Goal: Task Accomplishment & Management: Manage account settings

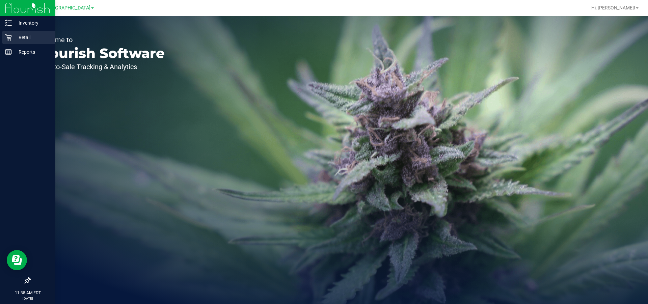
click at [8, 34] on icon at bounding box center [8, 37] width 7 height 7
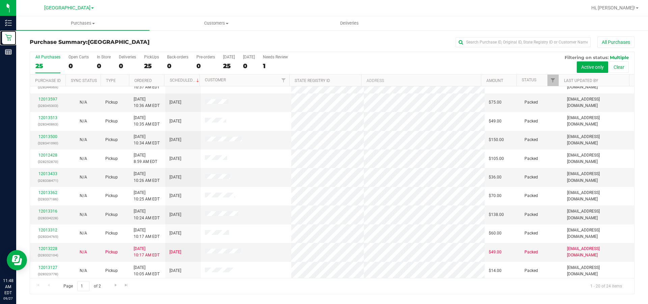
scroll to position [135, 0]
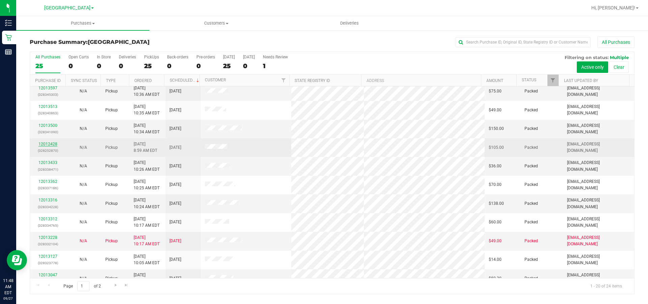
click at [52, 144] on link "12012428" at bounding box center [47, 144] width 19 height 5
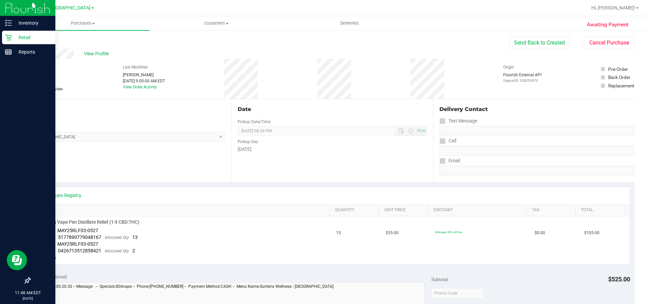
click at [29, 37] on p "Retail" at bounding box center [32, 37] width 40 height 8
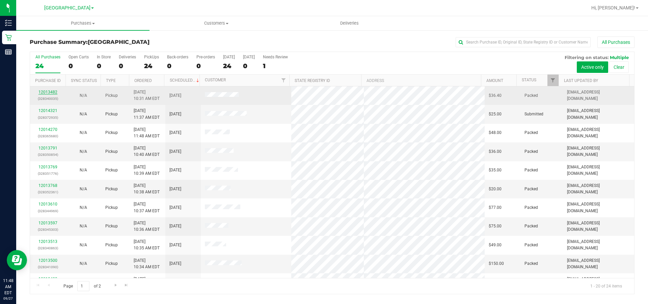
click at [54, 92] on link "12013482" at bounding box center [47, 92] width 19 height 5
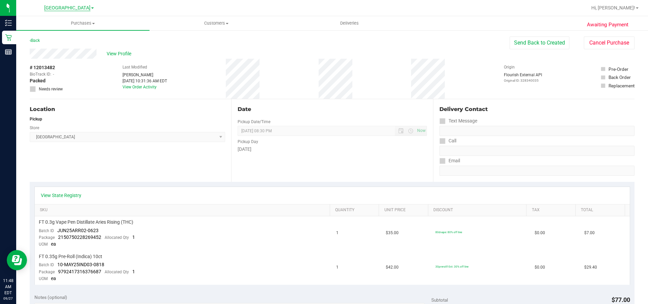
click at [82, 9] on span "[GEOGRAPHIC_DATA]" at bounding box center [67, 8] width 46 height 6
click at [76, 31] on link "[GEOGRAPHIC_DATA]" at bounding box center [69, 32] width 99 height 9
click at [86, 7] on span "[GEOGRAPHIC_DATA]" at bounding box center [67, 8] width 46 height 6
click at [63, 44] on link "Ft. Lauderdale WC" at bounding box center [69, 41] width 99 height 9
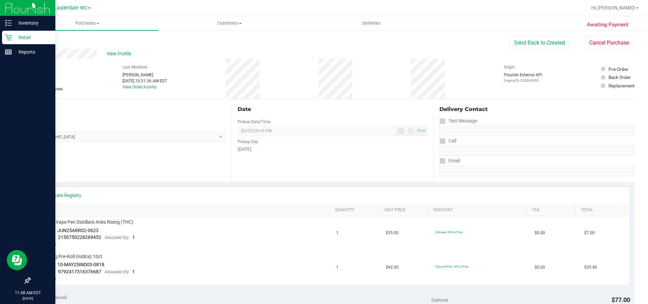
click at [13, 38] on p "Retail" at bounding box center [32, 37] width 40 height 8
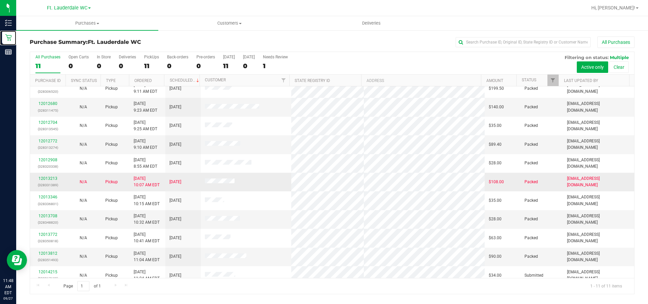
scroll to position [13, 0]
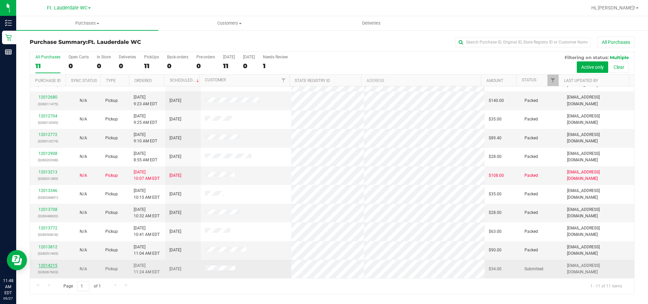
click at [46, 264] on link "12014215" at bounding box center [47, 265] width 19 height 5
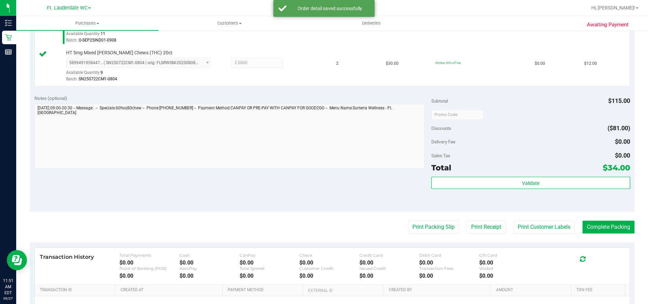
scroll to position [236, 0]
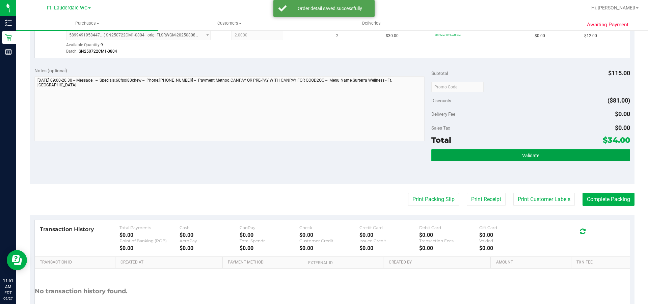
click at [540, 153] on button "Validate" at bounding box center [530, 155] width 198 height 12
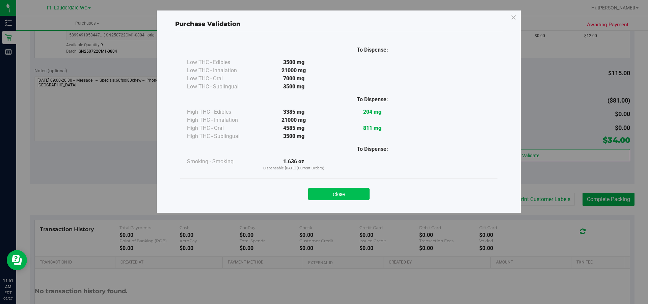
click at [361, 190] on button "Close" at bounding box center [338, 194] width 61 height 12
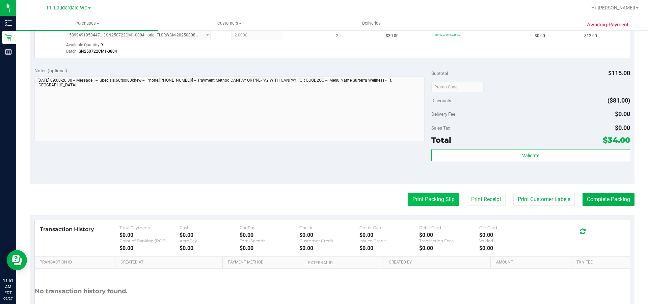
click at [438, 196] on button "Print Packing Slip" at bounding box center [433, 199] width 51 height 13
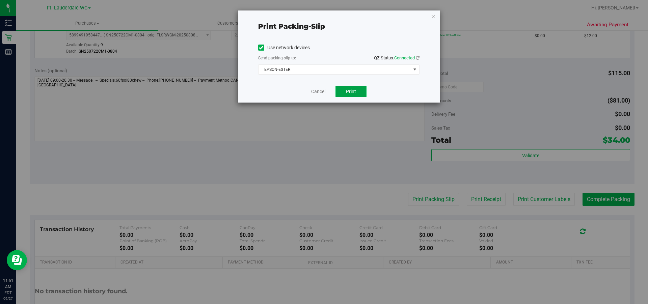
click at [360, 87] on button "Print" at bounding box center [350, 91] width 31 height 11
click at [320, 93] on link "Cancel" at bounding box center [318, 91] width 14 height 7
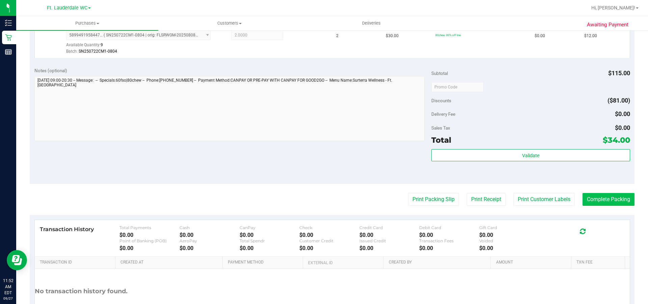
click at [606, 203] on button "Complete Packing" at bounding box center [608, 199] width 52 height 13
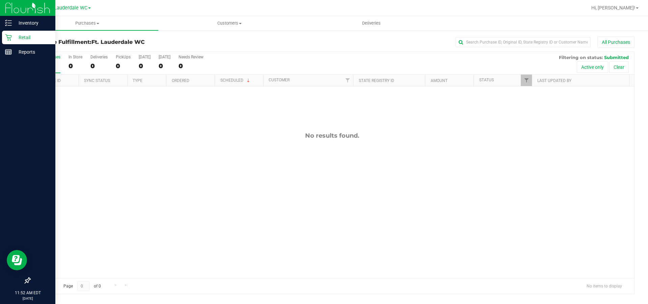
click at [11, 36] on icon at bounding box center [8, 37] width 6 height 6
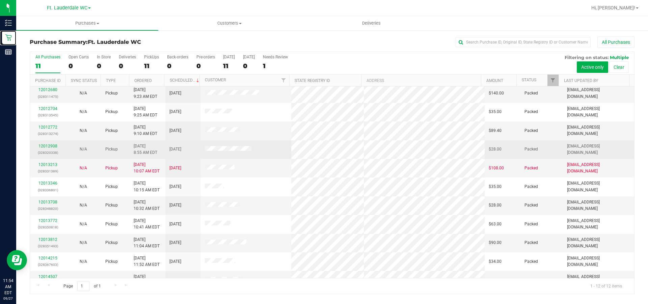
scroll to position [32, 0]
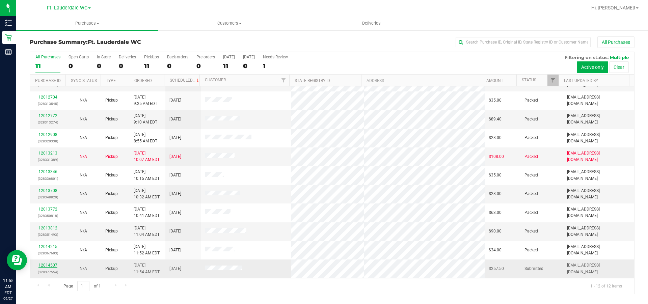
click at [50, 264] on link "12014507" at bounding box center [47, 265] width 19 height 5
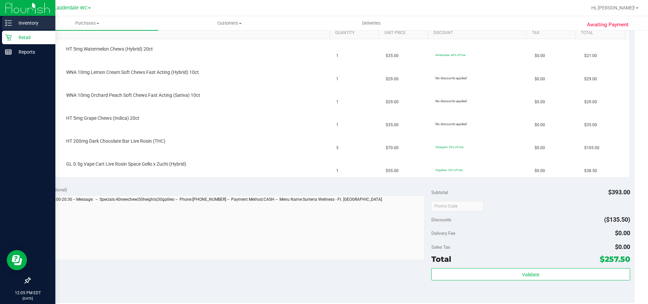
scroll to position [135, 0]
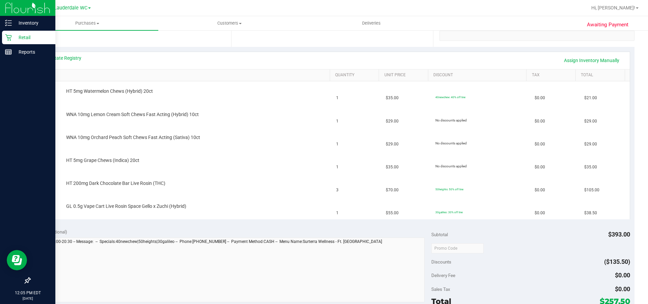
click at [15, 38] on p "Retail" at bounding box center [32, 37] width 40 height 8
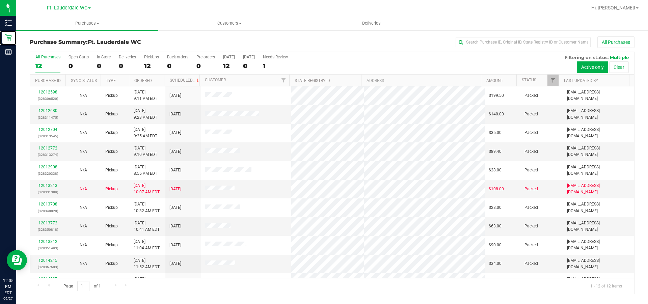
scroll to position [32, 0]
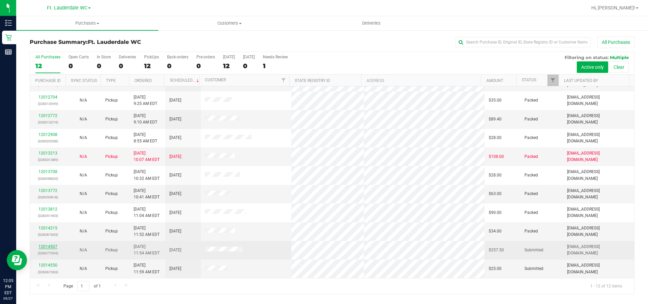
click at [51, 247] on link "12014507" at bounding box center [47, 246] width 19 height 5
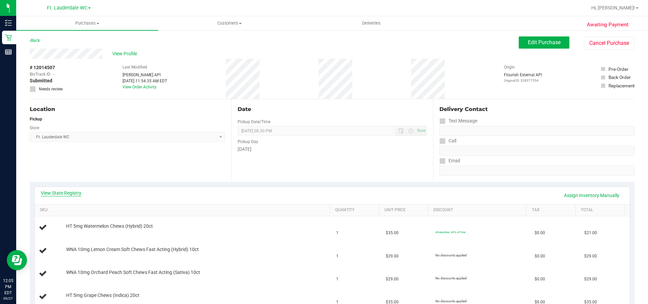
click at [74, 194] on link "View State Registry" at bounding box center [61, 193] width 40 height 7
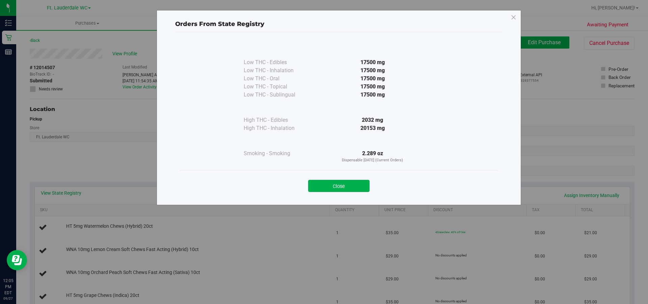
click at [372, 121] on div "2032 mg" at bounding box center [372, 120] width 123 height 8
click at [343, 186] on button "Close" at bounding box center [338, 186] width 61 height 12
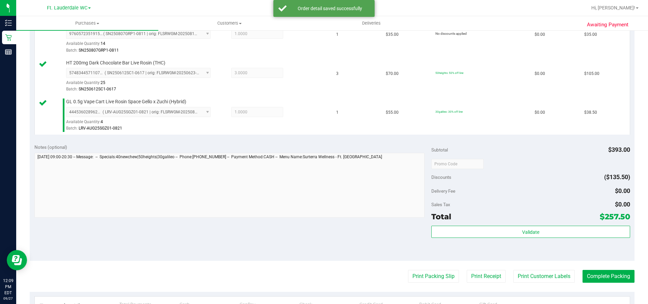
scroll to position [337, 0]
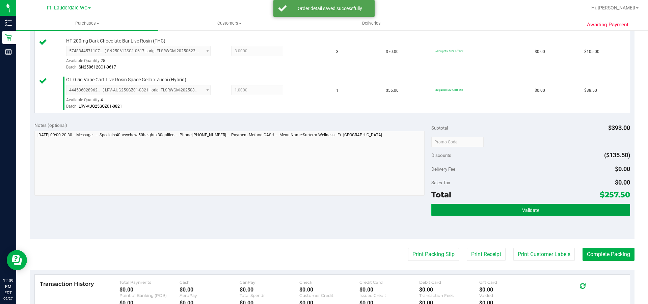
click at [525, 208] on span "Validate" at bounding box center [530, 209] width 17 height 5
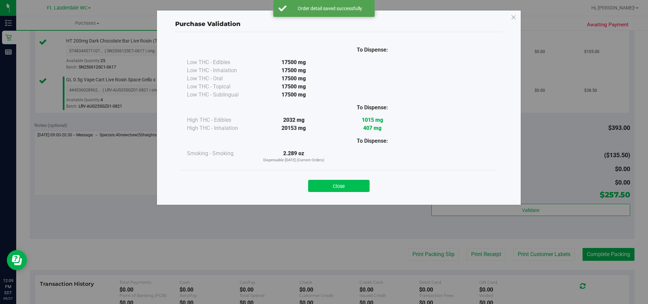
click at [322, 189] on button "Close" at bounding box center [338, 186] width 61 height 12
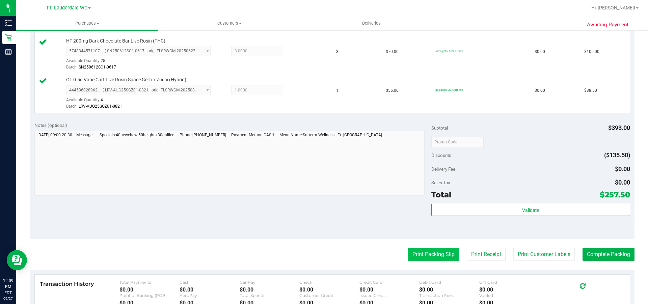
click at [418, 256] on button "Print Packing Slip" at bounding box center [433, 254] width 51 height 13
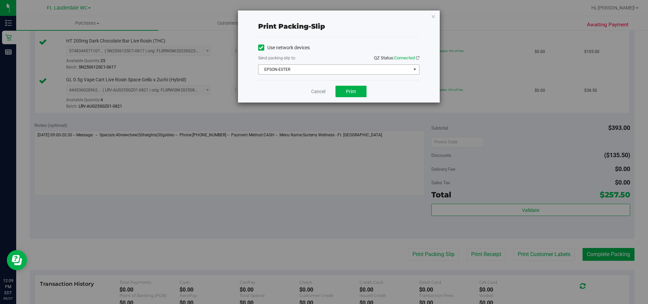
click at [347, 67] on span "EPSON-ESTER" at bounding box center [334, 69] width 152 height 9
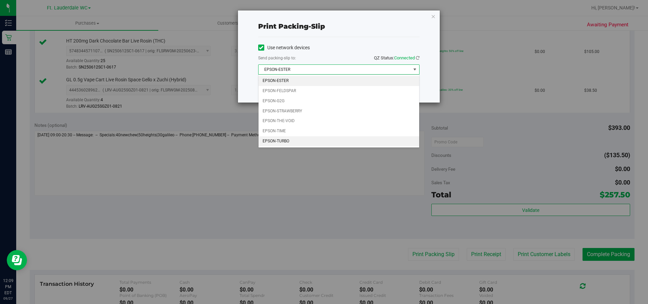
click at [296, 139] on li "EPSON-TURBO" at bounding box center [338, 141] width 161 height 10
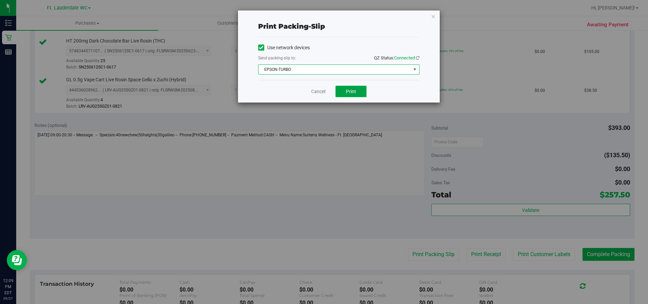
click at [346, 92] on span "Print" at bounding box center [351, 91] width 10 height 5
click at [314, 91] on link "Cancel" at bounding box center [318, 91] width 14 height 7
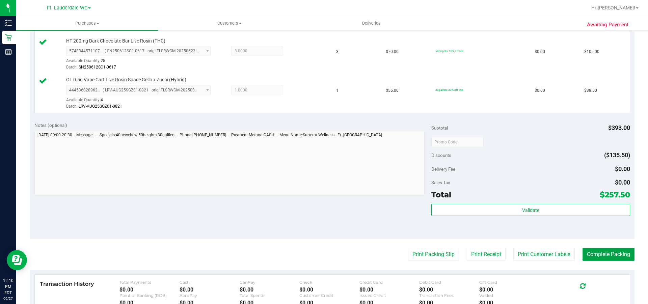
click at [606, 257] on button "Complete Packing" at bounding box center [608, 254] width 52 height 13
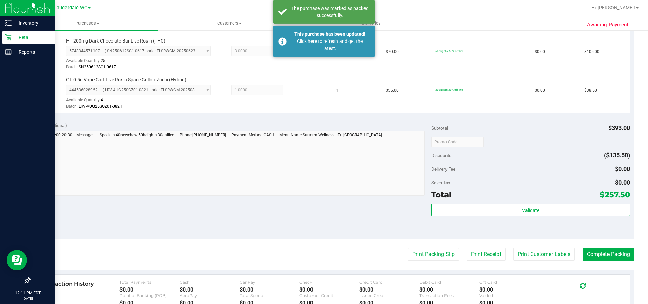
click at [14, 41] on div "Retail" at bounding box center [28, 37] width 53 height 13
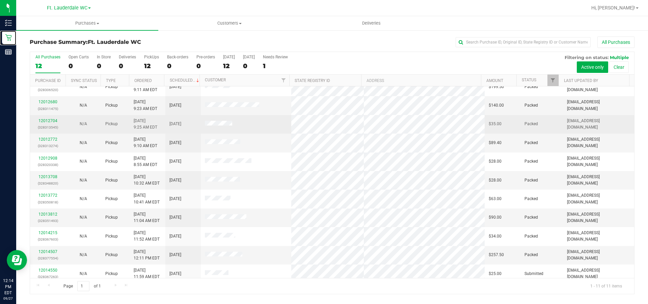
scroll to position [13, 0]
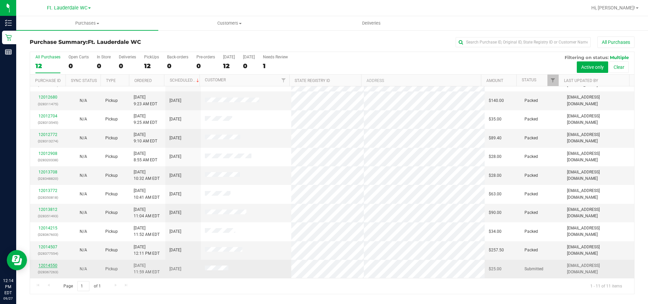
click at [45, 265] on link "12014550" at bounding box center [47, 265] width 19 height 5
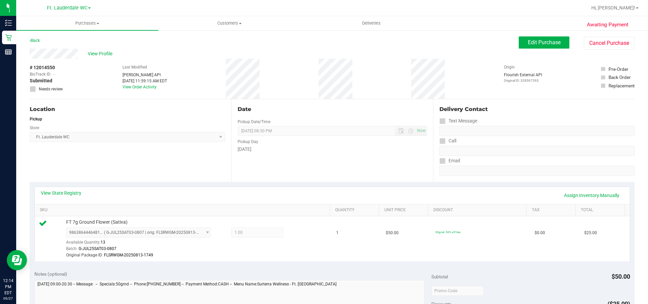
scroll to position [169, 0]
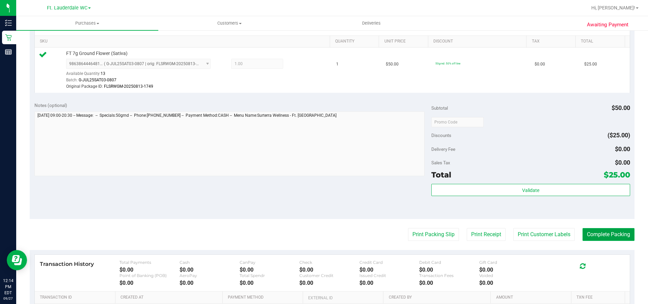
click at [615, 232] on button "Complete Packing" at bounding box center [608, 234] width 52 height 13
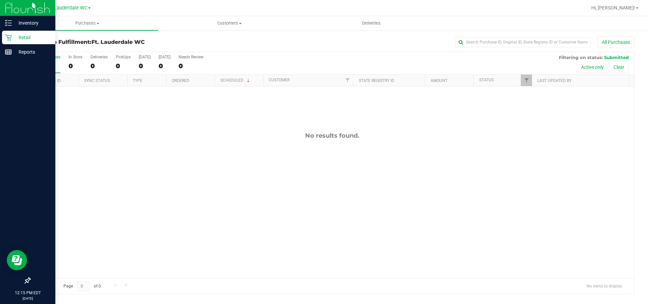
click at [12, 37] on p "Retail" at bounding box center [32, 37] width 40 height 8
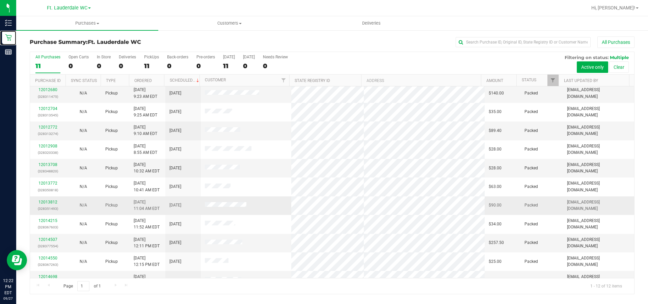
scroll to position [32, 0]
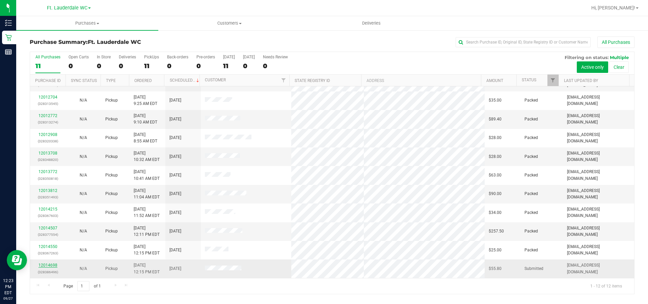
click at [48, 265] on link "12014698" at bounding box center [47, 265] width 19 height 5
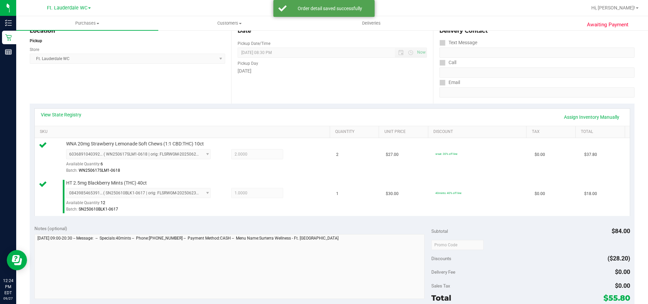
scroll to position [135, 0]
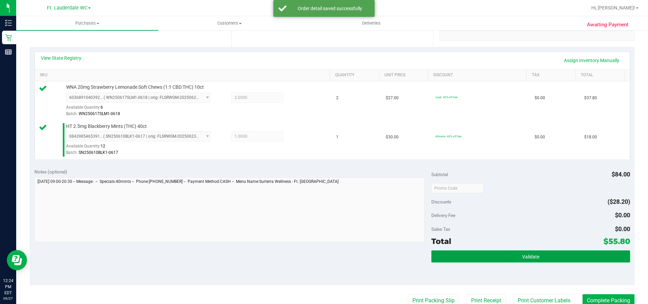
click at [515, 254] on button "Validate" at bounding box center [530, 256] width 198 height 12
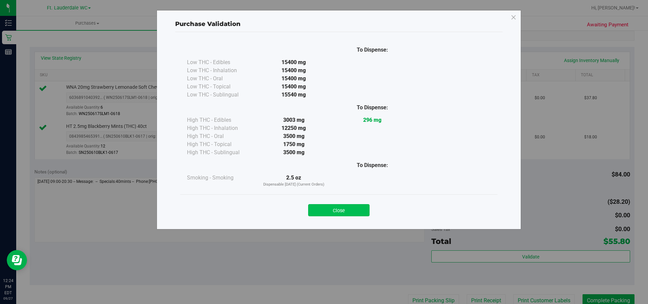
click at [331, 206] on button "Close" at bounding box center [338, 210] width 61 height 12
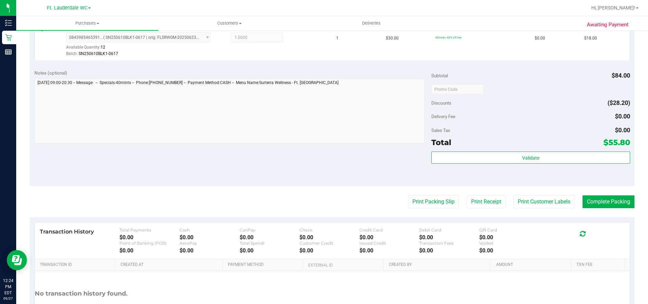
scroll to position [236, 0]
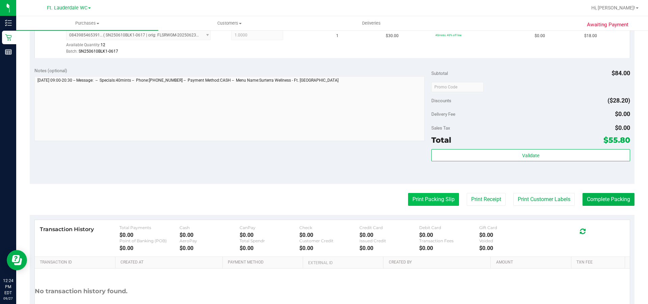
click at [435, 202] on button "Print Packing Slip" at bounding box center [433, 199] width 51 height 13
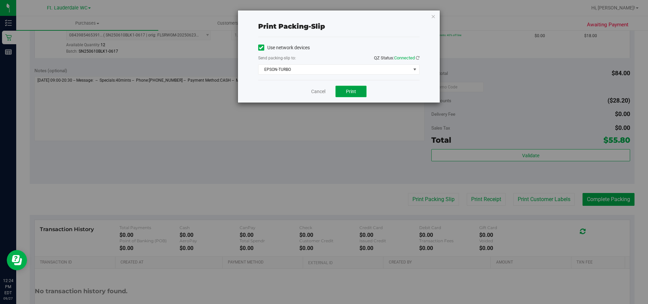
click at [348, 90] on span "Print" at bounding box center [351, 91] width 10 height 5
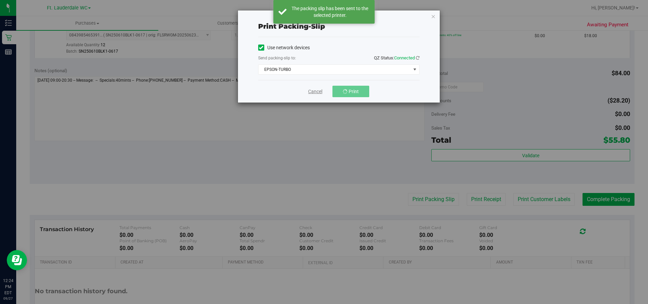
click at [315, 92] on link "Cancel" at bounding box center [315, 91] width 14 height 7
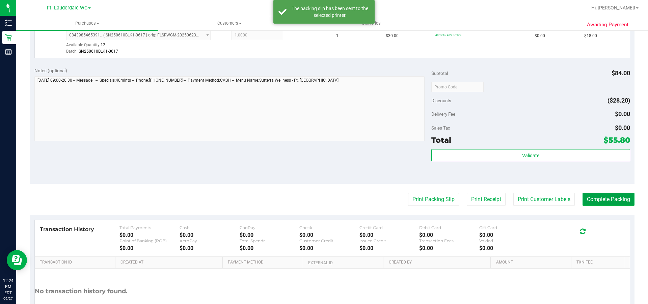
click at [611, 200] on button "Complete Packing" at bounding box center [608, 199] width 52 height 13
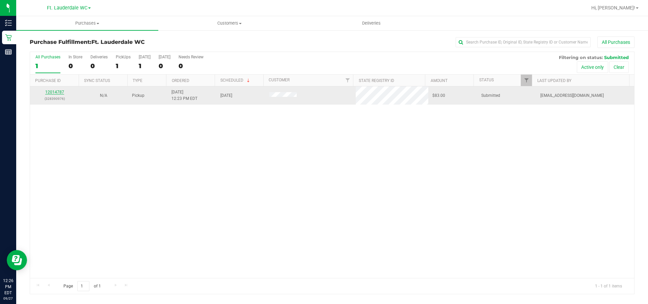
click at [50, 90] on link "12014787" at bounding box center [54, 92] width 19 height 5
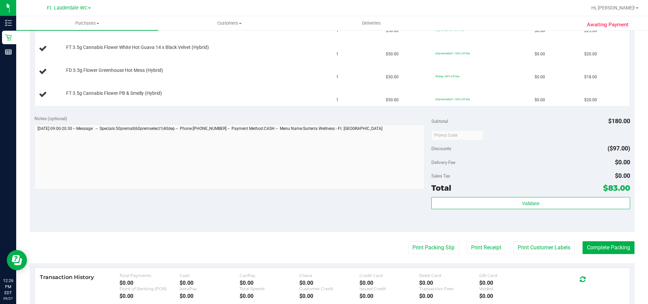
scroll to position [202, 0]
click at [415, 247] on button "Print Packing Slip" at bounding box center [433, 247] width 51 height 13
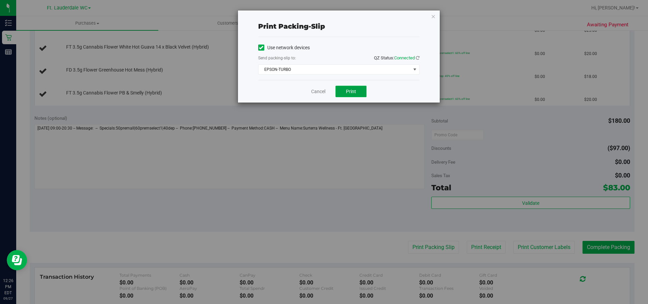
click at [357, 91] on button "Print" at bounding box center [350, 91] width 31 height 11
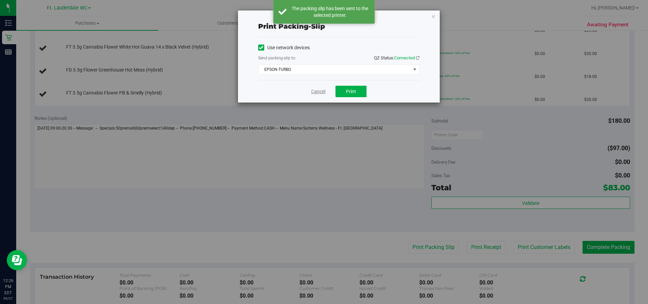
click at [315, 89] on link "Cancel" at bounding box center [318, 91] width 14 height 7
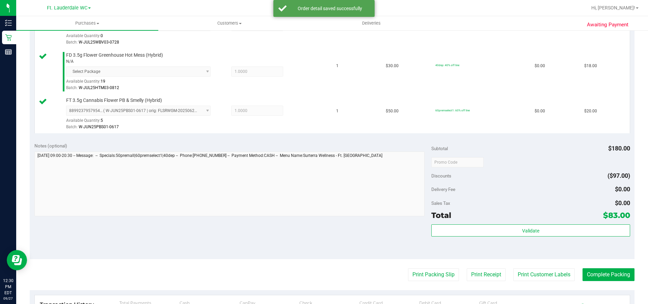
scroll to position [337, 0]
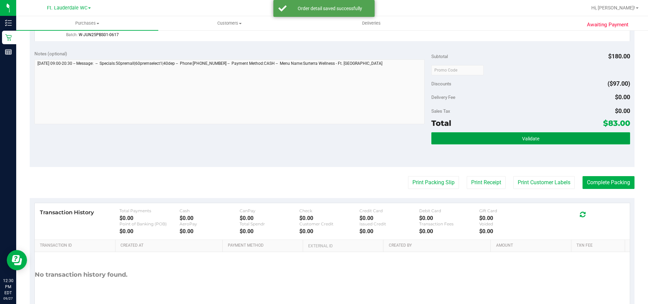
click at [531, 138] on span "Validate" at bounding box center [530, 138] width 17 height 5
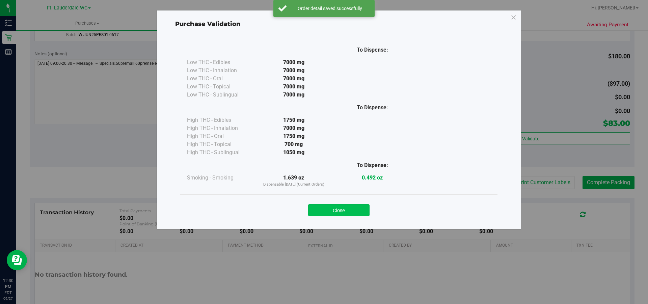
click at [339, 213] on button "Close" at bounding box center [338, 210] width 61 height 12
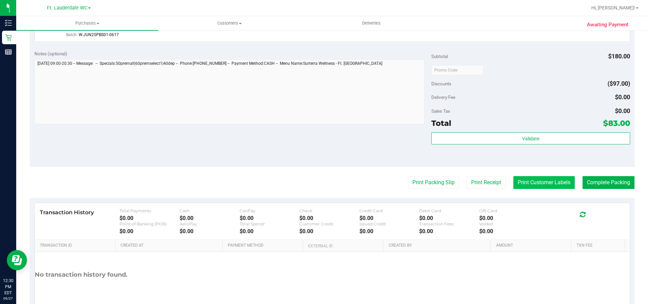
click at [521, 180] on button "Print Customer Labels" at bounding box center [543, 182] width 61 height 13
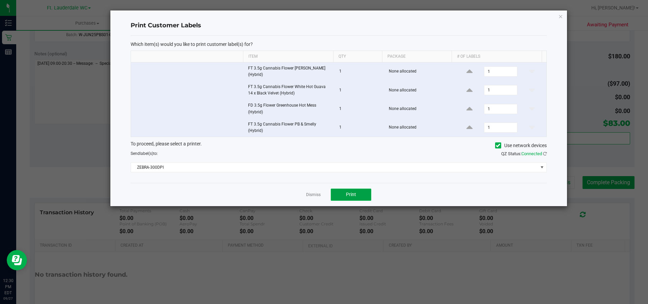
click at [359, 195] on button "Print" at bounding box center [351, 195] width 40 height 12
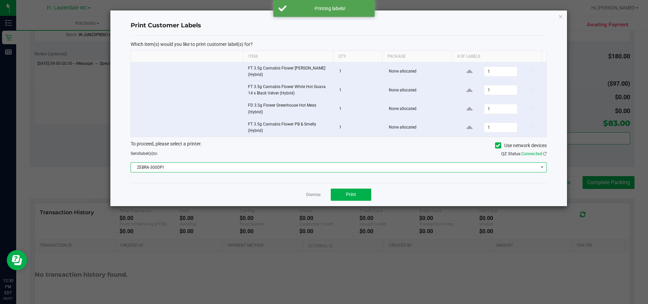
click at [494, 166] on span "ZEBRA-300DPI" at bounding box center [334, 167] width 407 height 9
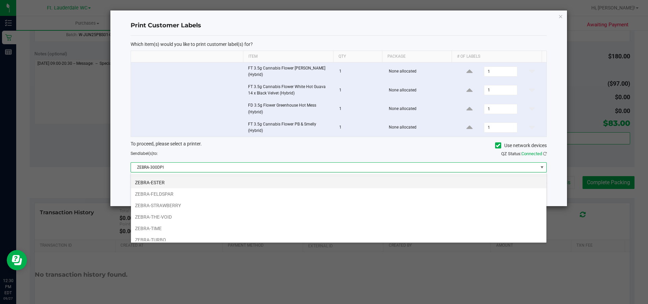
scroll to position [13, 0]
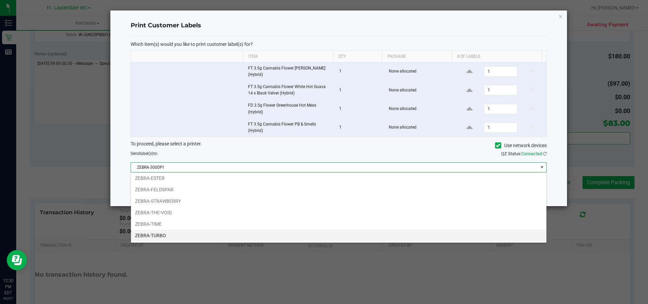
click at [182, 234] on li "ZEBRA-TURBO" at bounding box center [338, 235] width 415 height 11
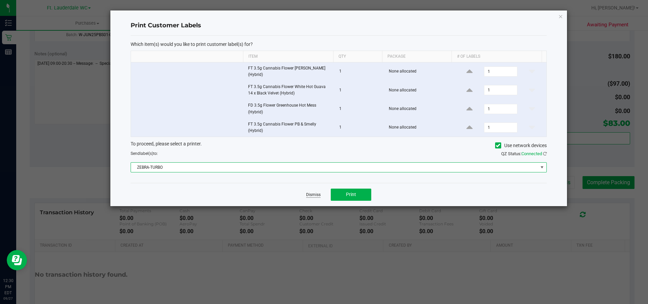
click at [310, 192] on link "Dismiss" at bounding box center [313, 195] width 15 height 6
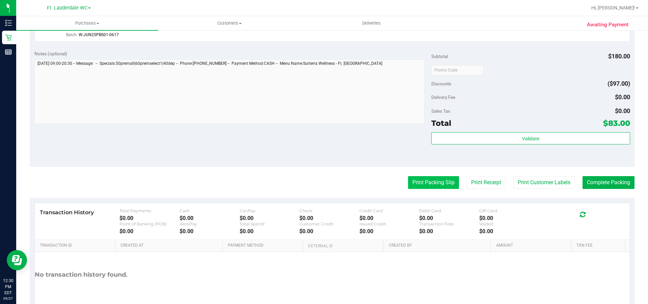
click at [437, 181] on button "Print Packing Slip" at bounding box center [433, 182] width 51 height 13
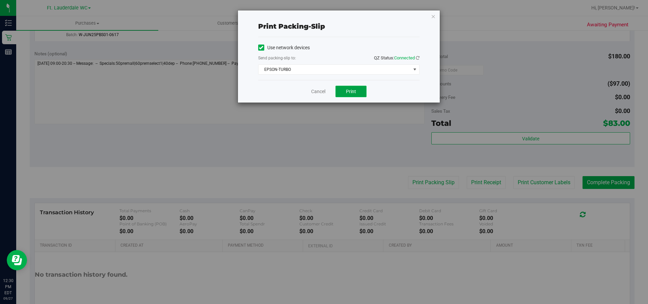
click at [346, 88] on button "Print" at bounding box center [350, 91] width 31 height 11
click at [319, 83] on div "Cancel Print" at bounding box center [338, 91] width 161 height 23
click at [319, 93] on link "Cancel" at bounding box center [318, 91] width 14 height 7
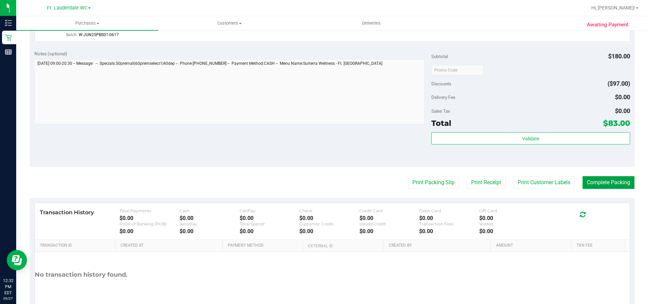
click at [597, 182] on button "Complete Packing" at bounding box center [608, 182] width 52 height 13
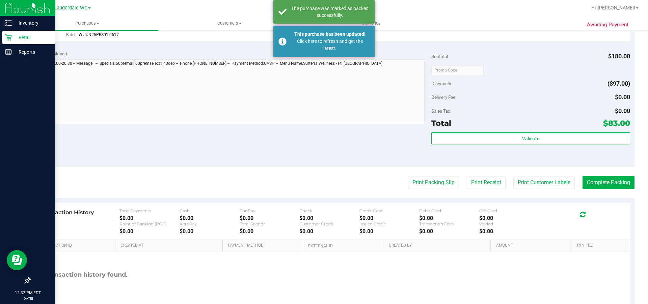
click at [12, 40] on p "Retail" at bounding box center [32, 37] width 40 height 8
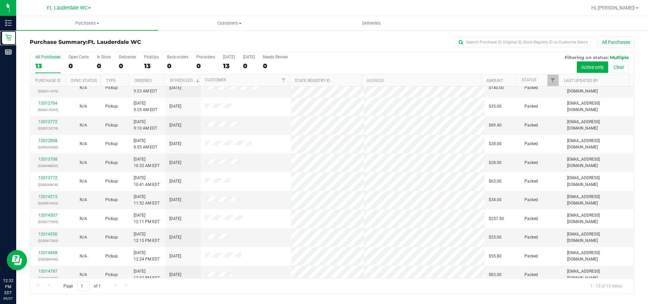
scroll to position [51, 0]
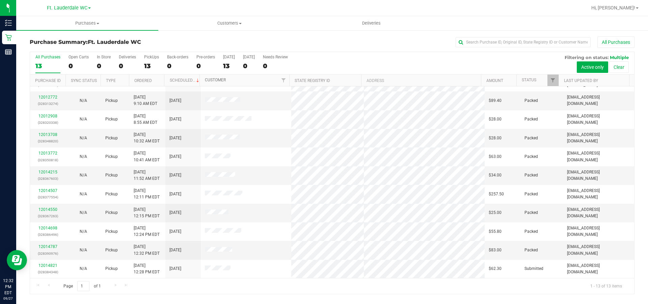
click at [220, 79] on link "Customer" at bounding box center [215, 80] width 21 height 5
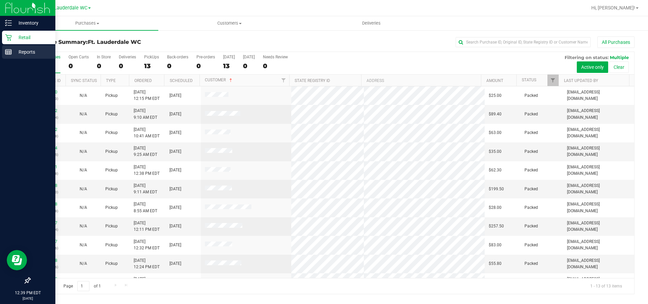
click at [13, 47] on div "Reports" at bounding box center [28, 51] width 53 height 13
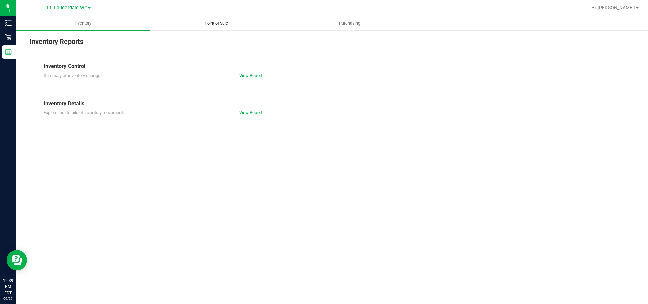
click at [219, 25] on span "Point of Sale" at bounding box center [216, 23] width 42 height 6
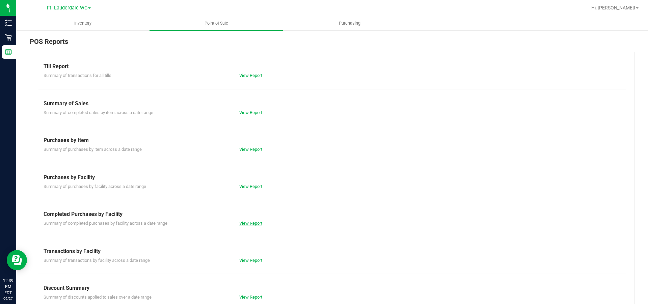
click at [241, 225] on link "View Report" at bounding box center [250, 223] width 23 height 5
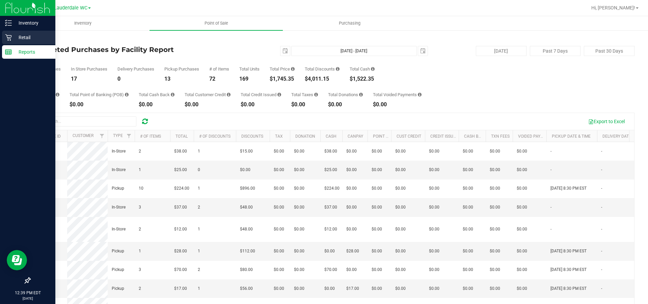
click at [8, 38] on icon at bounding box center [8, 37] width 7 height 7
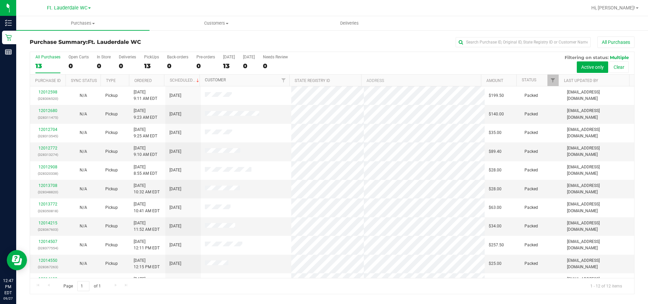
click at [220, 80] on link "Customer" at bounding box center [215, 80] width 21 height 5
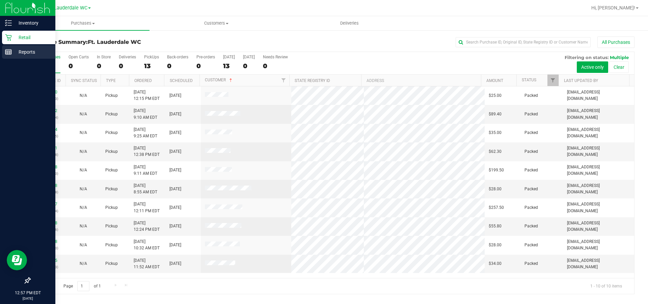
click at [11, 52] on rect at bounding box center [8, 52] width 6 height 5
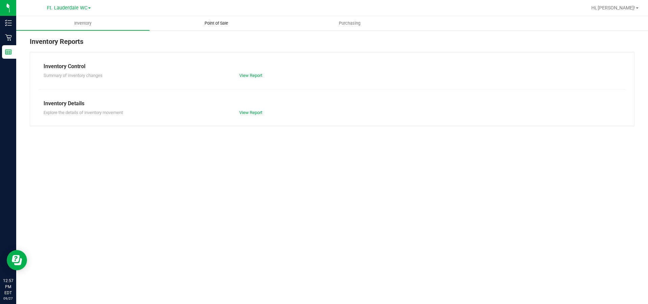
click at [212, 25] on span "Point of Sale" at bounding box center [216, 23] width 42 height 6
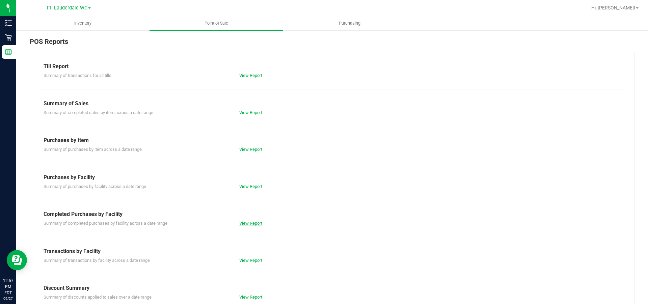
click at [253, 222] on link "View Report" at bounding box center [250, 223] width 23 height 5
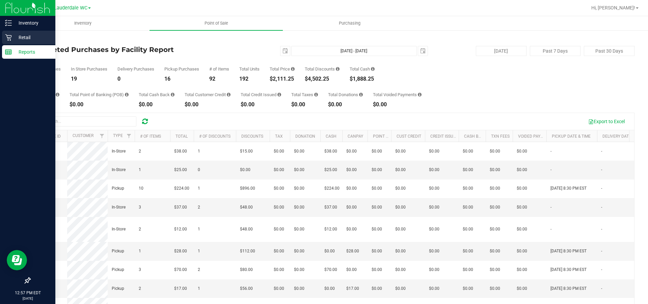
click at [18, 34] on p "Retail" at bounding box center [32, 37] width 40 height 8
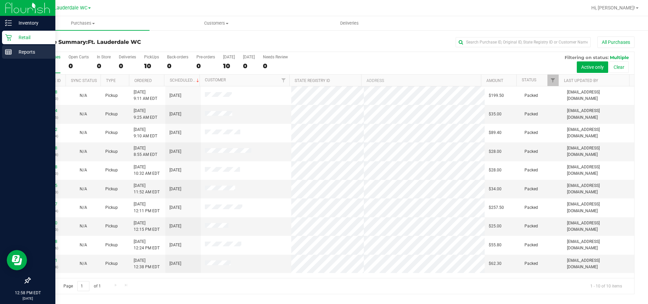
click at [30, 49] on p "Reports" at bounding box center [32, 52] width 40 height 8
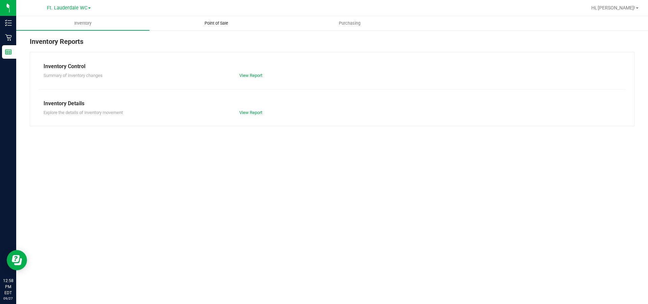
click at [226, 22] on span "Point of Sale" at bounding box center [216, 23] width 42 height 6
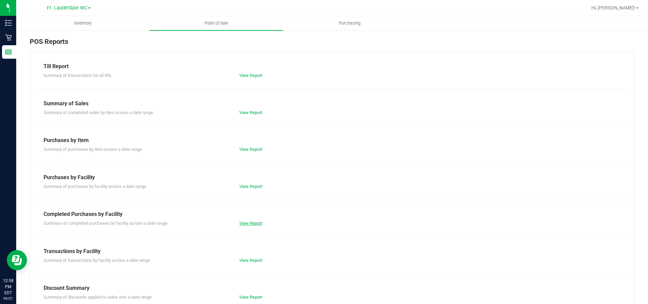
click at [241, 223] on link "View Report" at bounding box center [250, 223] width 23 height 5
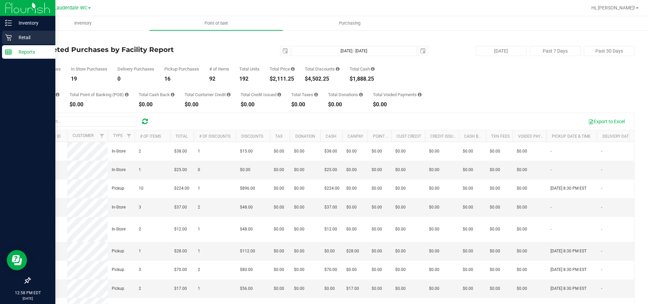
click at [17, 33] on p "Retail" at bounding box center [32, 37] width 40 height 8
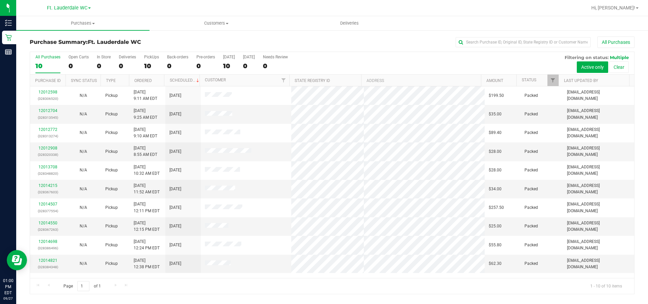
click at [92, 7] on div "Ft. Lauderdale [PERSON_NAME][GEOGRAPHIC_DATA] WC [GEOGRAPHIC_DATA] WC Ft. Laude…" at bounding box center [69, 8] width 99 height 10
click at [86, 7] on span "Ft. Lauderdale WC" at bounding box center [67, 8] width 40 height 6
click at [74, 36] on link "[GEOGRAPHIC_DATA]" at bounding box center [69, 32] width 99 height 9
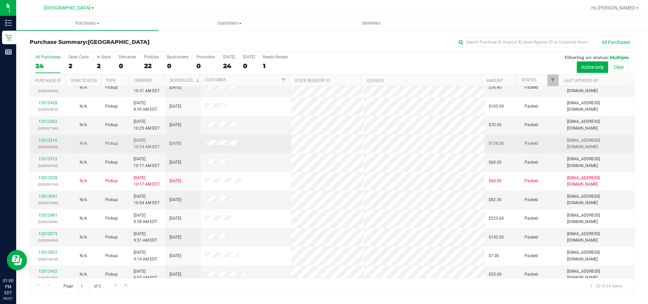
scroll to position [182, 0]
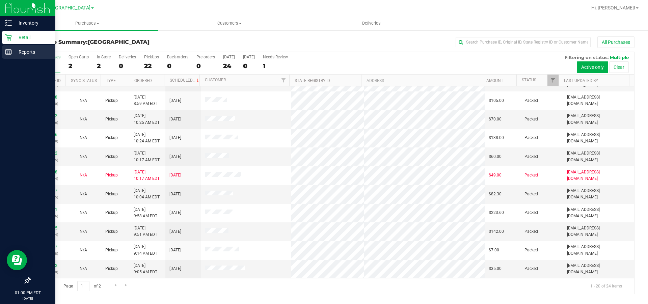
click at [13, 53] on p "Reports" at bounding box center [32, 52] width 40 height 8
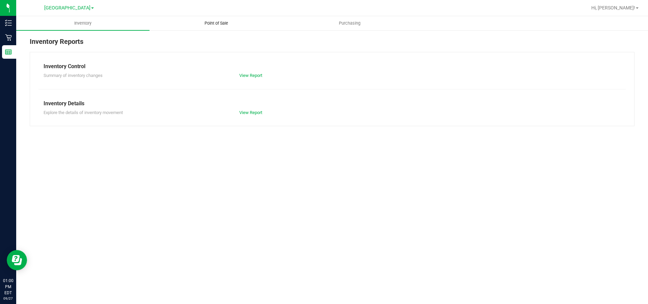
click at [219, 24] on span "Point of Sale" at bounding box center [216, 23] width 42 height 6
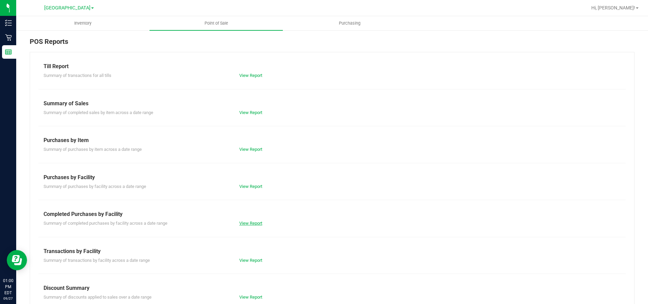
click at [244, 221] on link "View Report" at bounding box center [250, 223] width 23 height 5
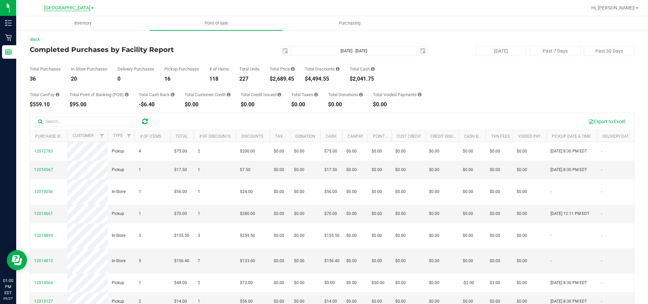
click at [85, 10] on span "[GEOGRAPHIC_DATA]" at bounding box center [67, 8] width 46 height 6
click at [66, 43] on link "Ft. Lauderdale WC" at bounding box center [69, 41] width 99 height 9
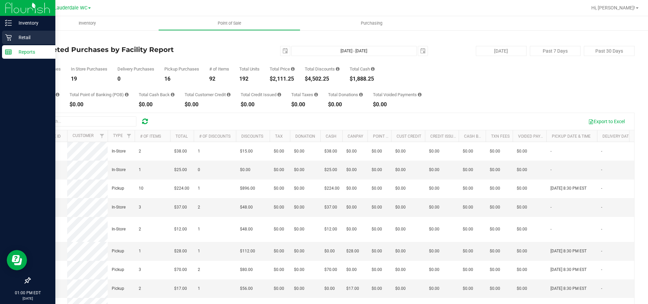
click at [17, 37] on p "Retail" at bounding box center [32, 37] width 40 height 8
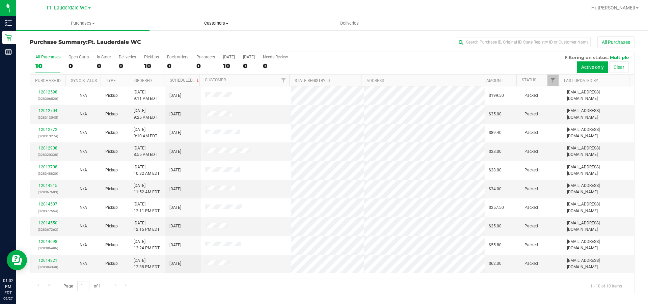
click at [229, 24] on span "Customers" at bounding box center [216, 23] width 133 height 6
click at [175, 41] on span "All customers" at bounding box center [173, 41] width 49 height 6
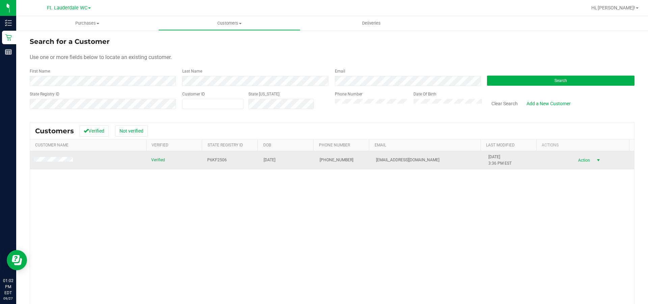
click at [595, 158] on span "select" at bounding box center [597, 160] width 5 height 5
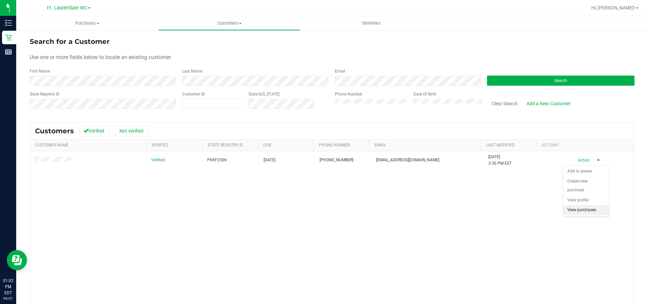
click at [580, 209] on li "View purchases" at bounding box center [586, 210] width 46 height 10
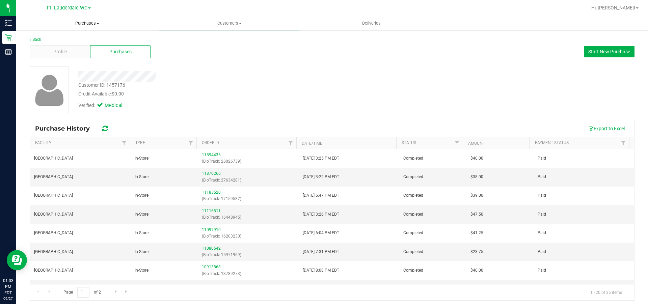
click at [86, 25] on span "Purchases" at bounding box center [87, 23] width 142 height 6
click at [235, 25] on span "Customers" at bounding box center [229, 23] width 141 height 6
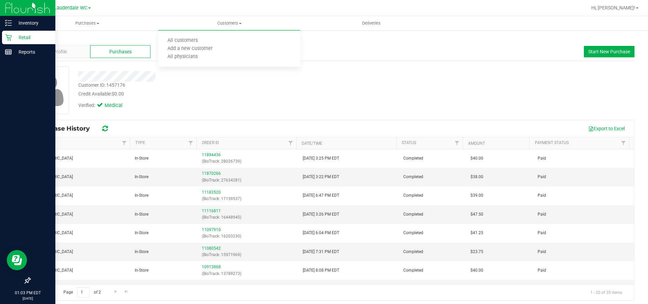
click at [11, 39] on icon at bounding box center [8, 37] width 7 height 7
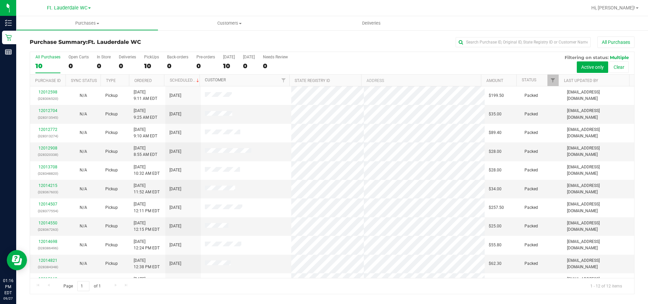
click at [218, 80] on link "Customer" at bounding box center [215, 80] width 21 height 5
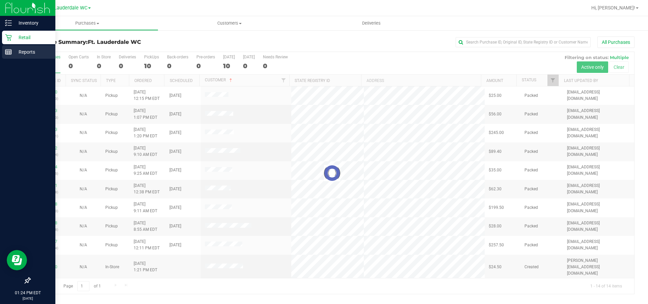
click at [8, 54] on rect at bounding box center [8, 52] width 6 height 5
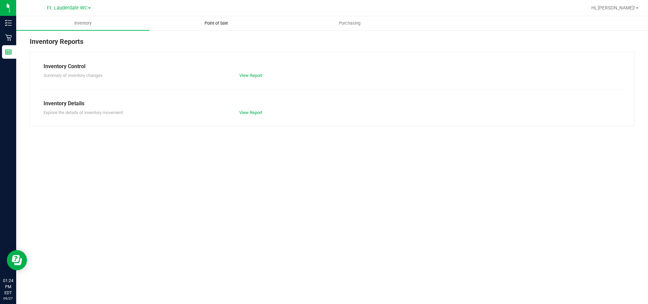
click at [217, 21] on span "Point of Sale" at bounding box center [216, 23] width 42 height 6
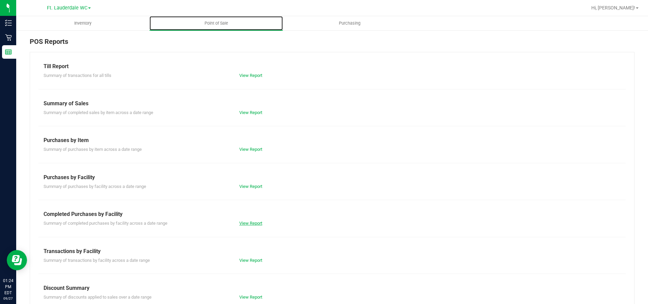
click at [248, 222] on link "View Report" at bounding box center [250, 223] width 23 height 5
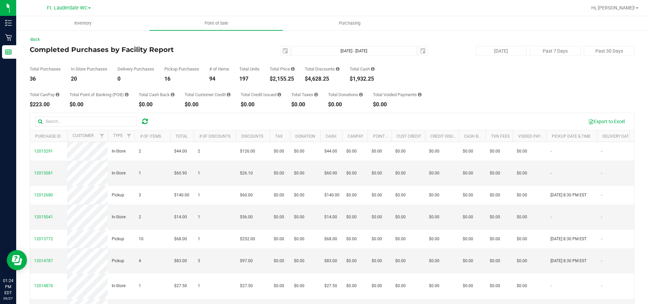
click at [137, 83] on div "Total CanPay $223.00 Total Point of Banking (POB) $0.00 Total Cash Back $0.00 T…" at bounding box center [332, 95] width 605 height 26
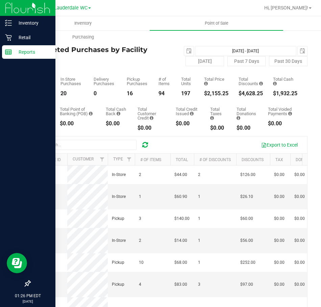
click at [16, 53] on p "Reports" at bounding box center [32, 52] width 40 height 8
